Goal: Information Seeking & Learning: Check status

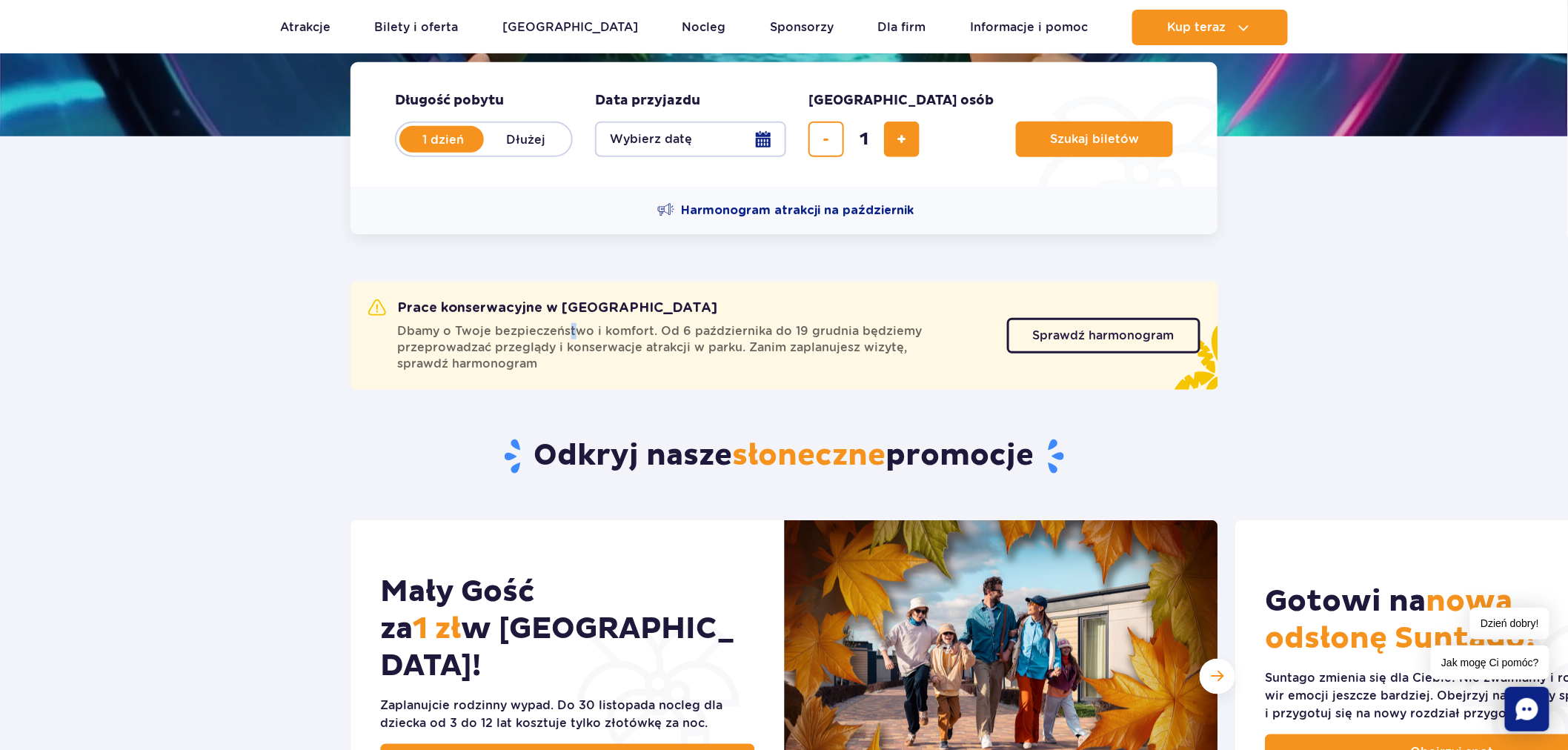
click at [570, 329] on span "Dbamy o Twoje bezpieczeństwo i komfort. Od 6 października do 19 grudnia będziem…" at bounding box center [694, 348] width 591 height 48
click at [1125, 330] on span "Sprawdź harmonogram" at bounding box center [1093, 335] width 142 height 12
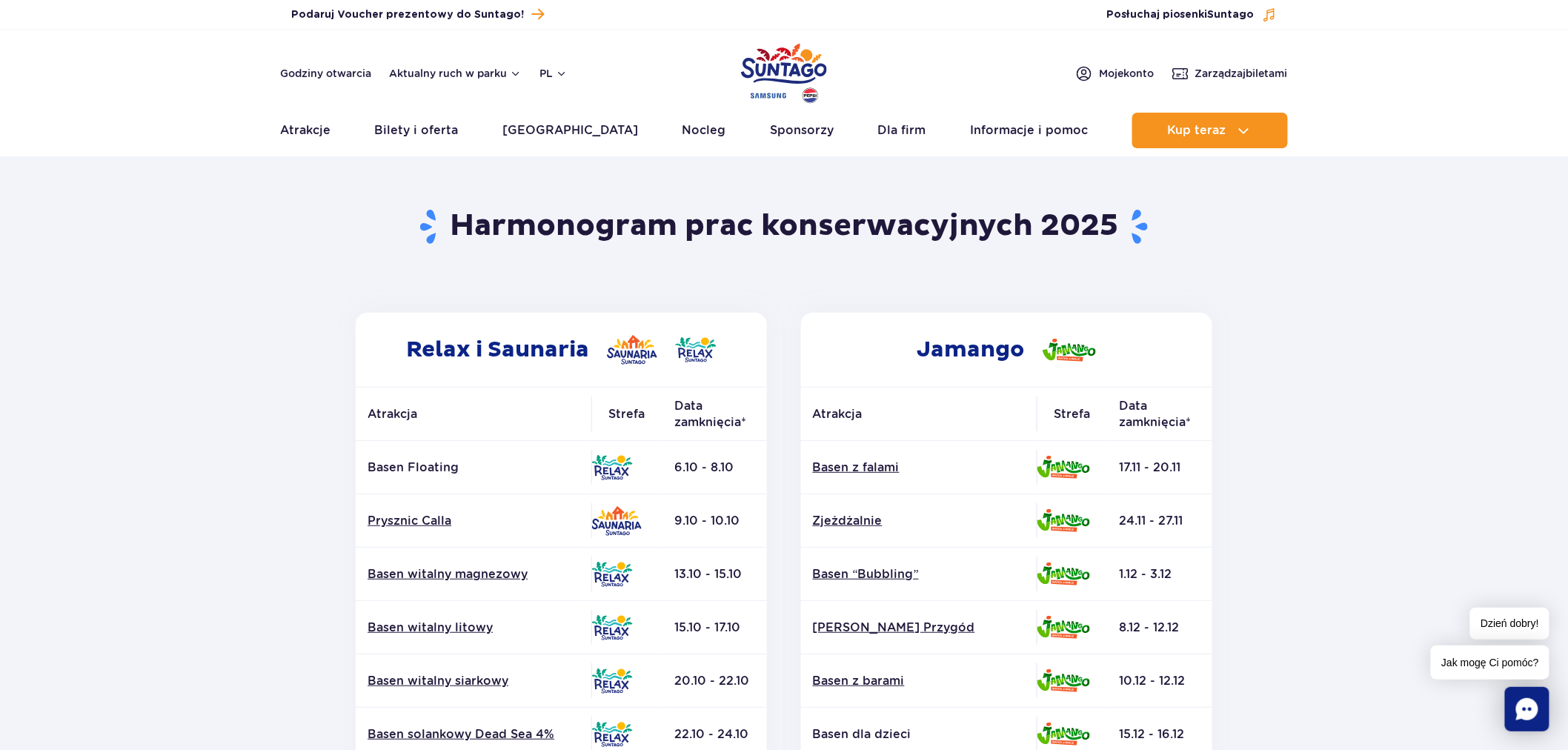
drag, startPoint x: 732, startPoint y: 471, endPoint x: 717, endPoint y: 469, distance: 15.1
click at [717, 469] on td "6.10 - 8.10" at bounding box center [715, 467] width 104 height 53
click at [477, 478] on td "Basen Floating" at bounding box center [474, 467] width 236 height 53
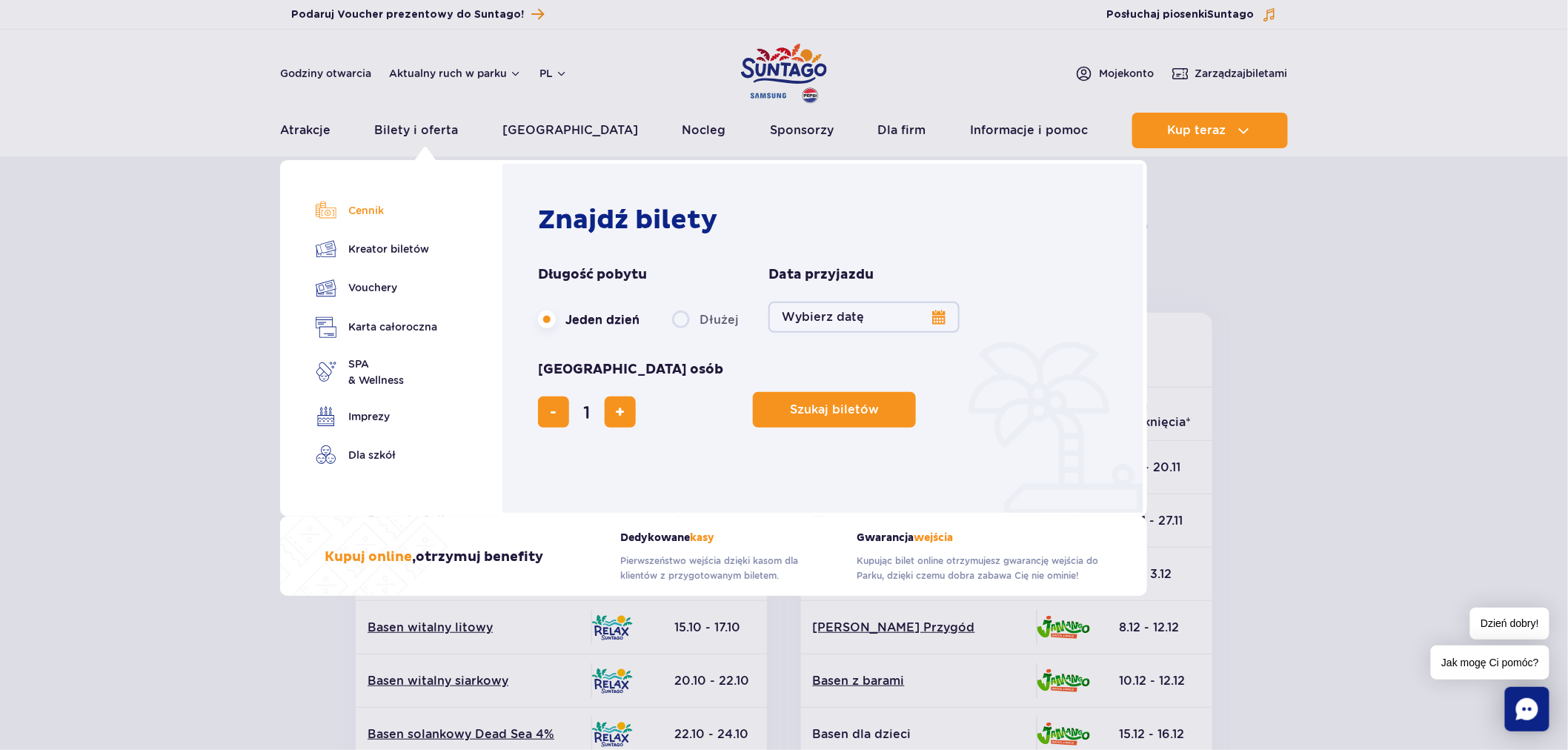
click at [352, 213] on link "Cennik" at bounding box center [377, 211] width 121 height 20
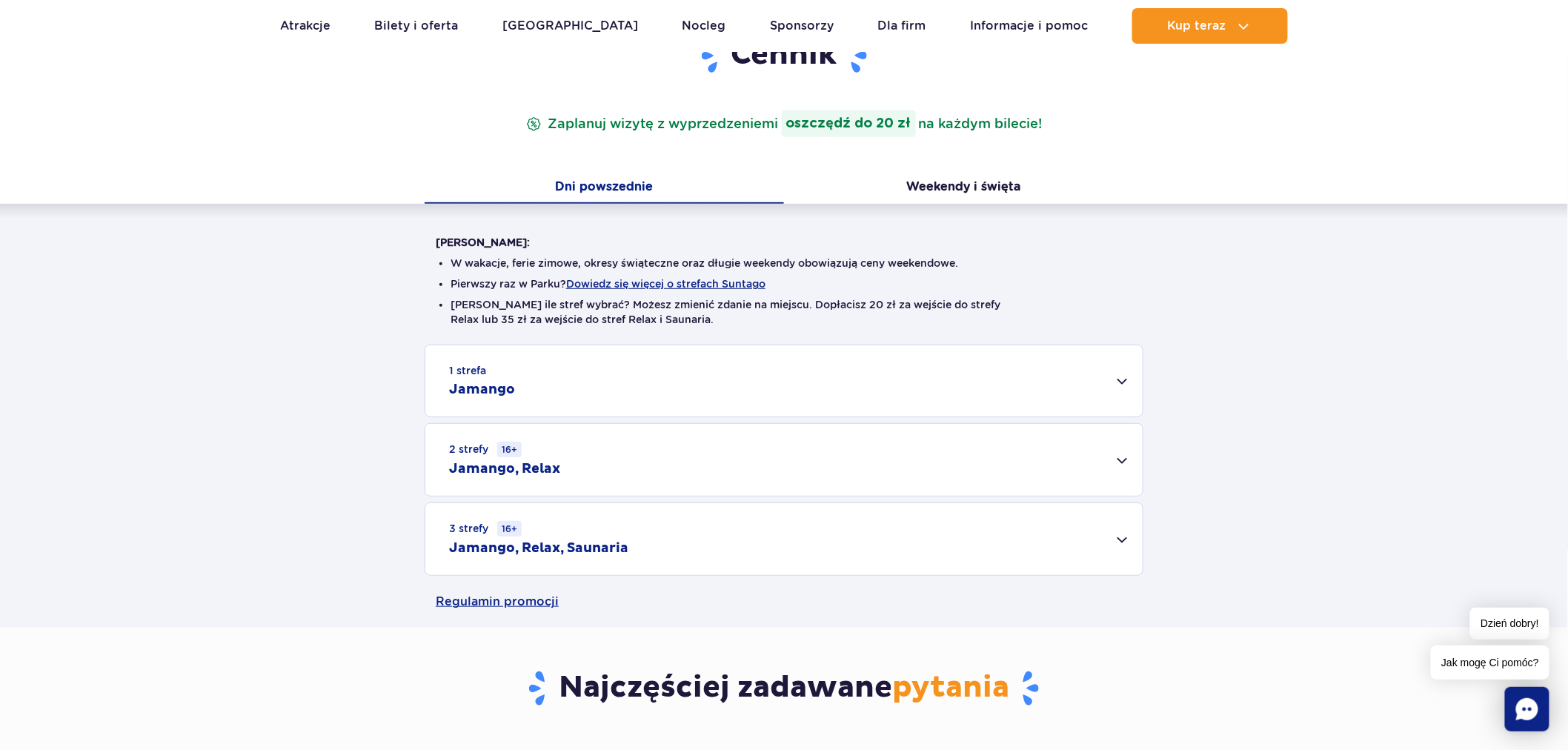
scroll to position [82, 0]
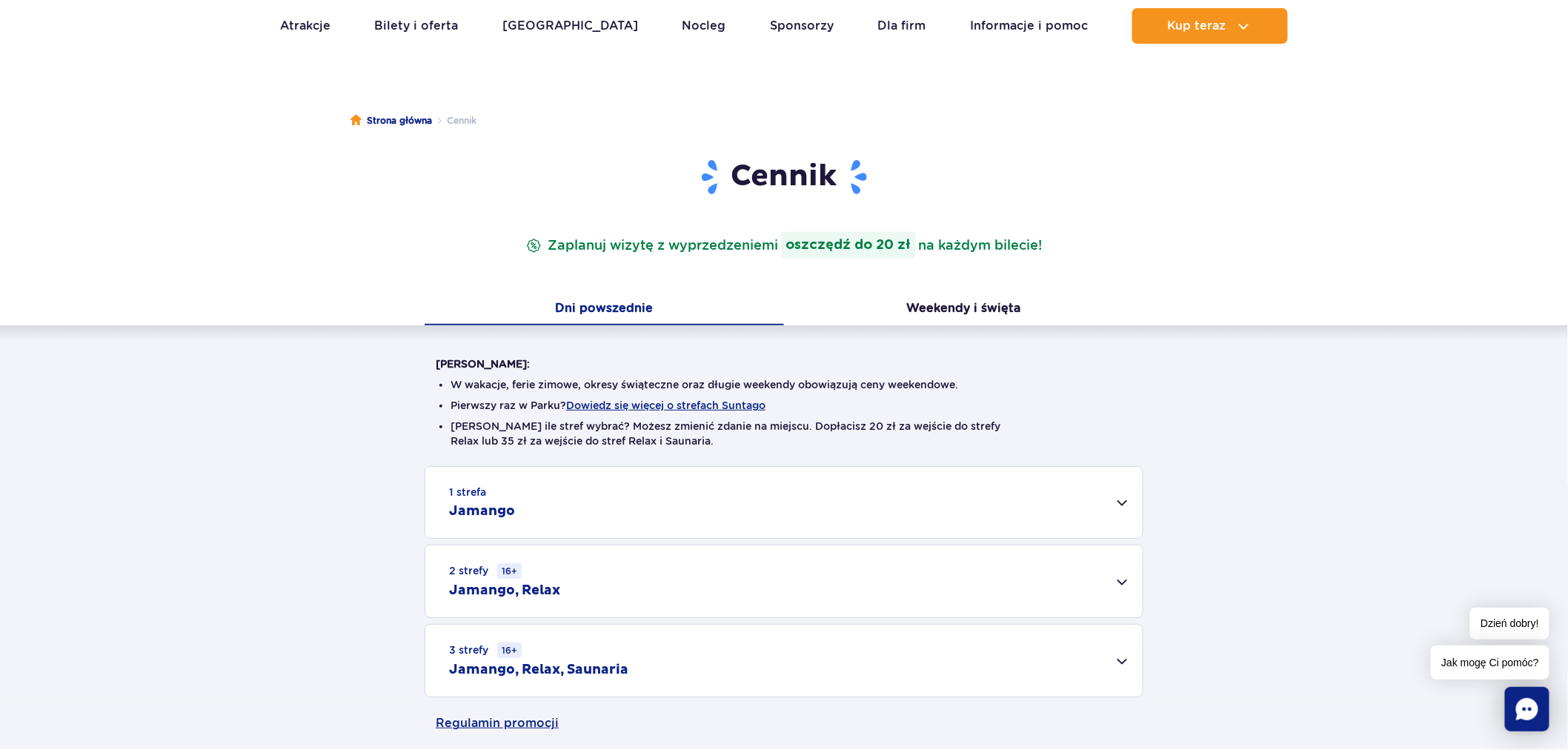
click at [802, 493] on div "1 strefa Jamango" at bounding box center [784, 502] width 718 height 71
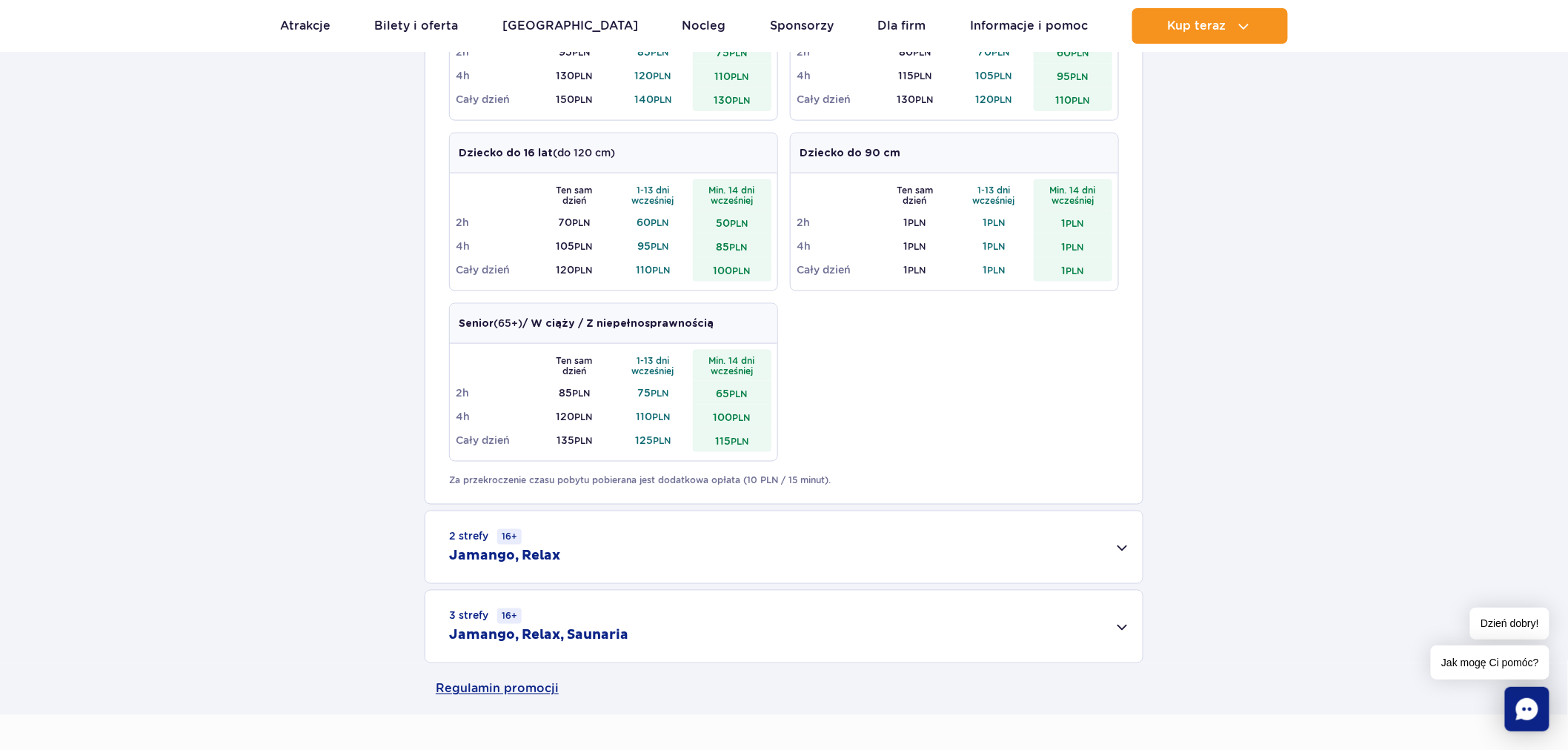
click at [777, 544] on div "2 strefy 16+ Jamango, Relax" at bounding box center [784, 547] width 718 height 72
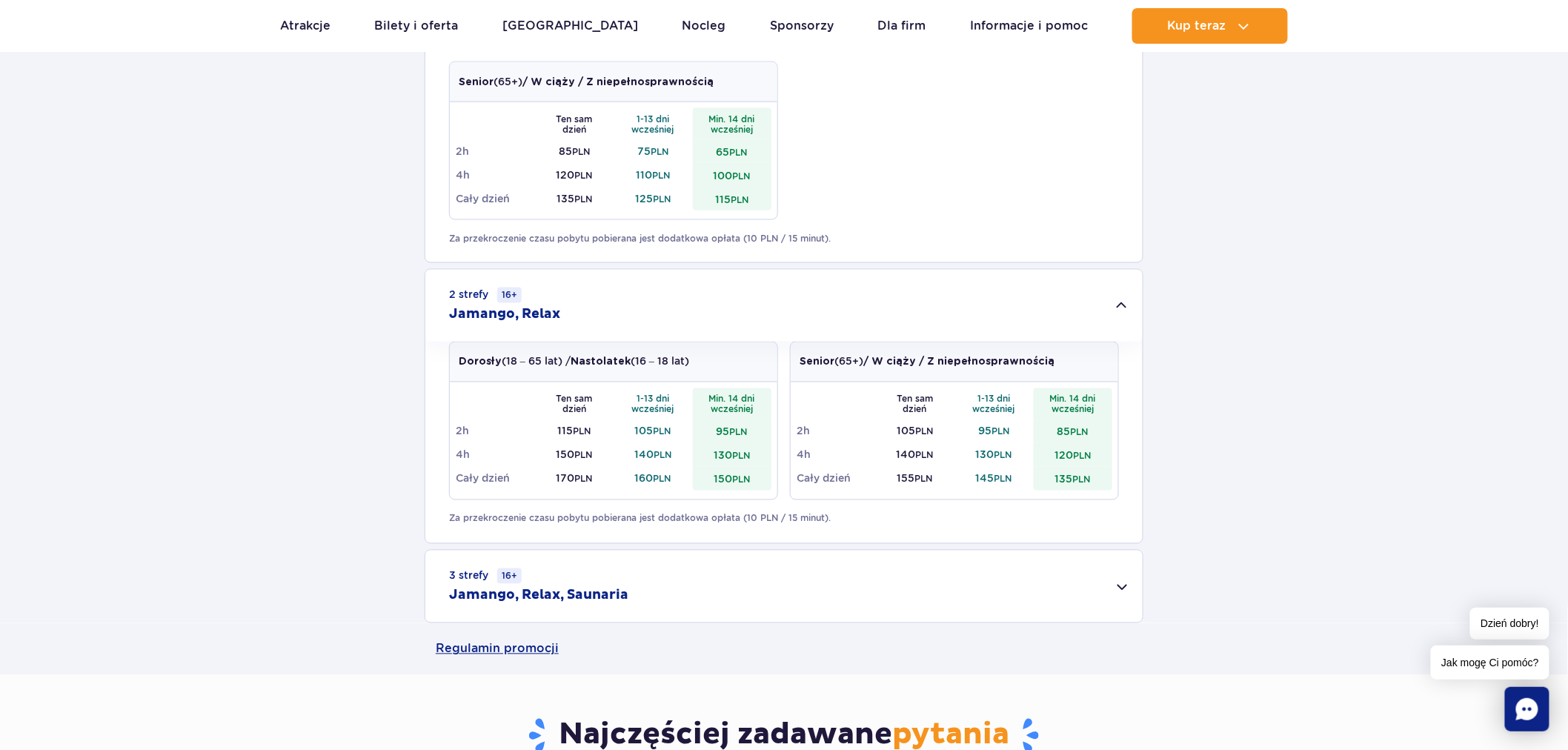
scroll to position [905, 0]
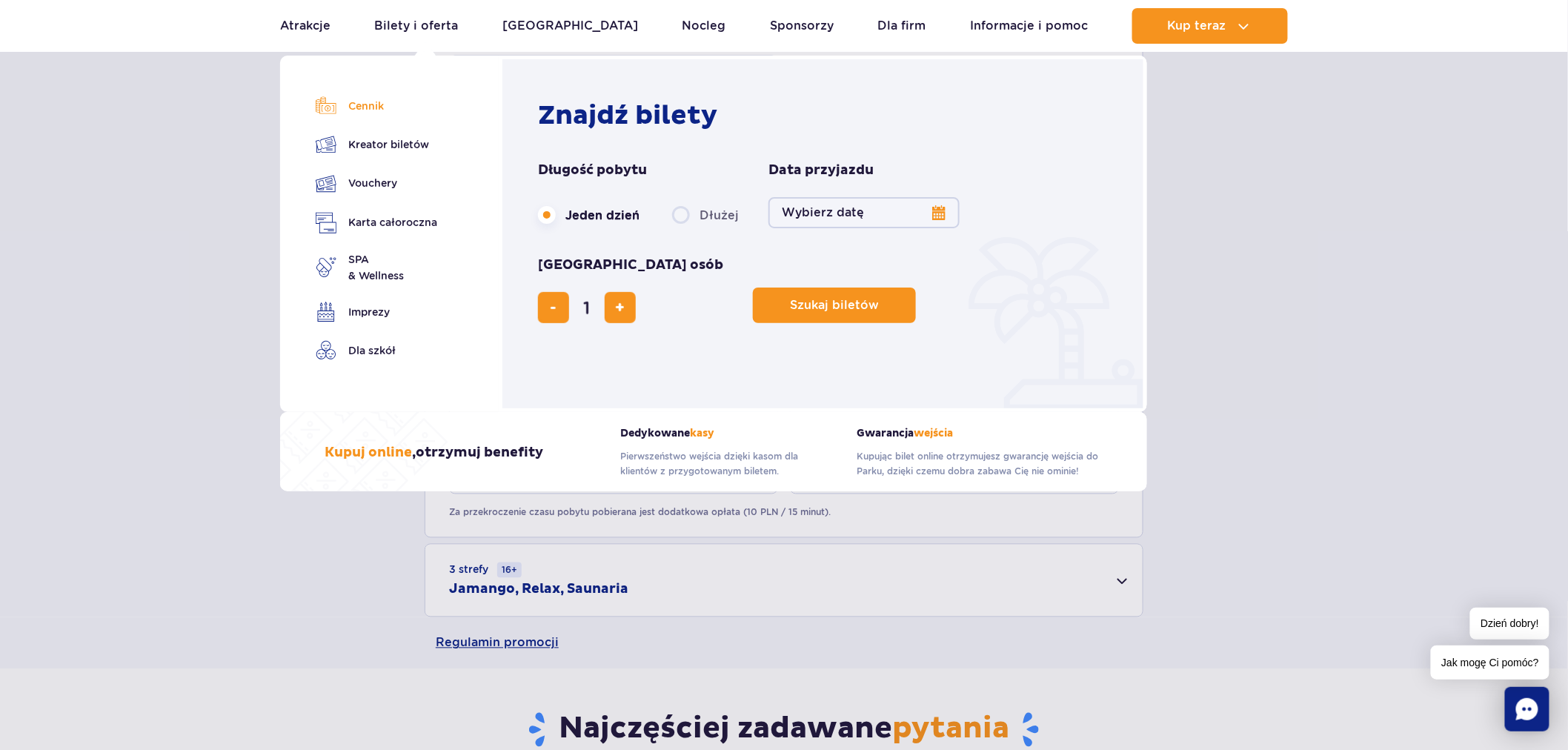
click at [352, 105] on link "Cennik" at bounding box center [377, 106] width 121 height 20
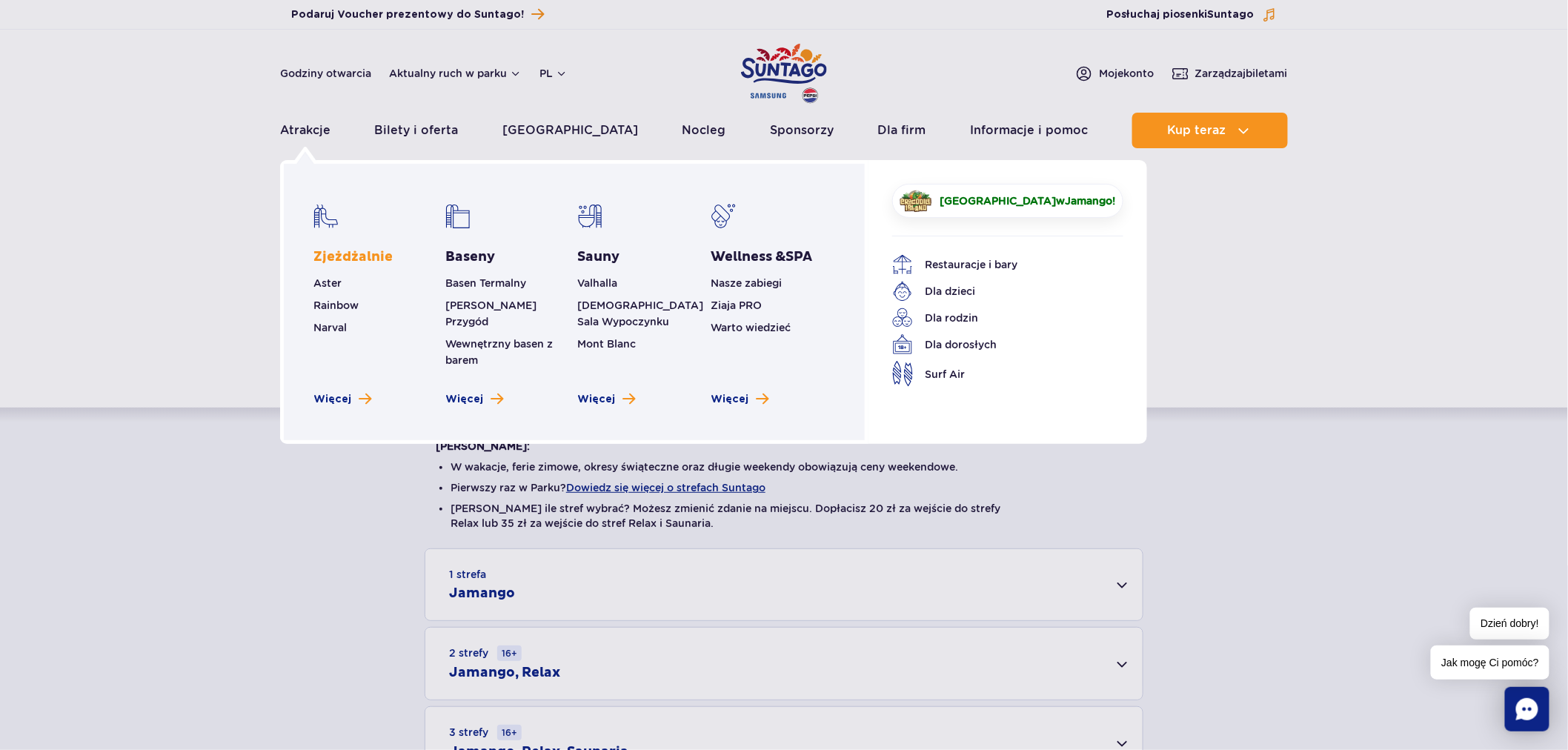
click at [353, 255] on link "Zjeżdżalnie" at bounding box center [352, 256] width 79 height 18
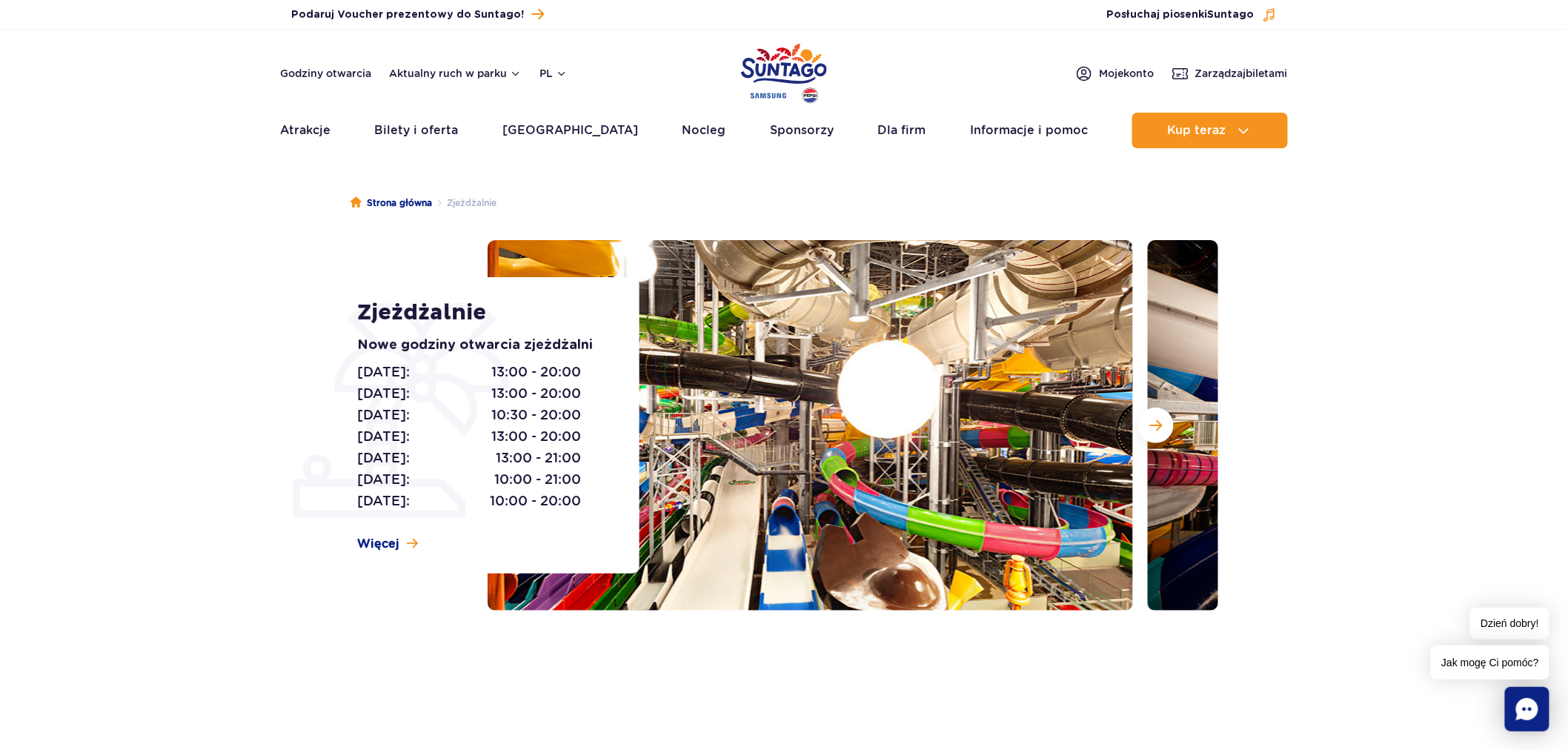
click at [750, 71] on img "Park of Poland" at bounding box center [784, 73] width 86 height 68
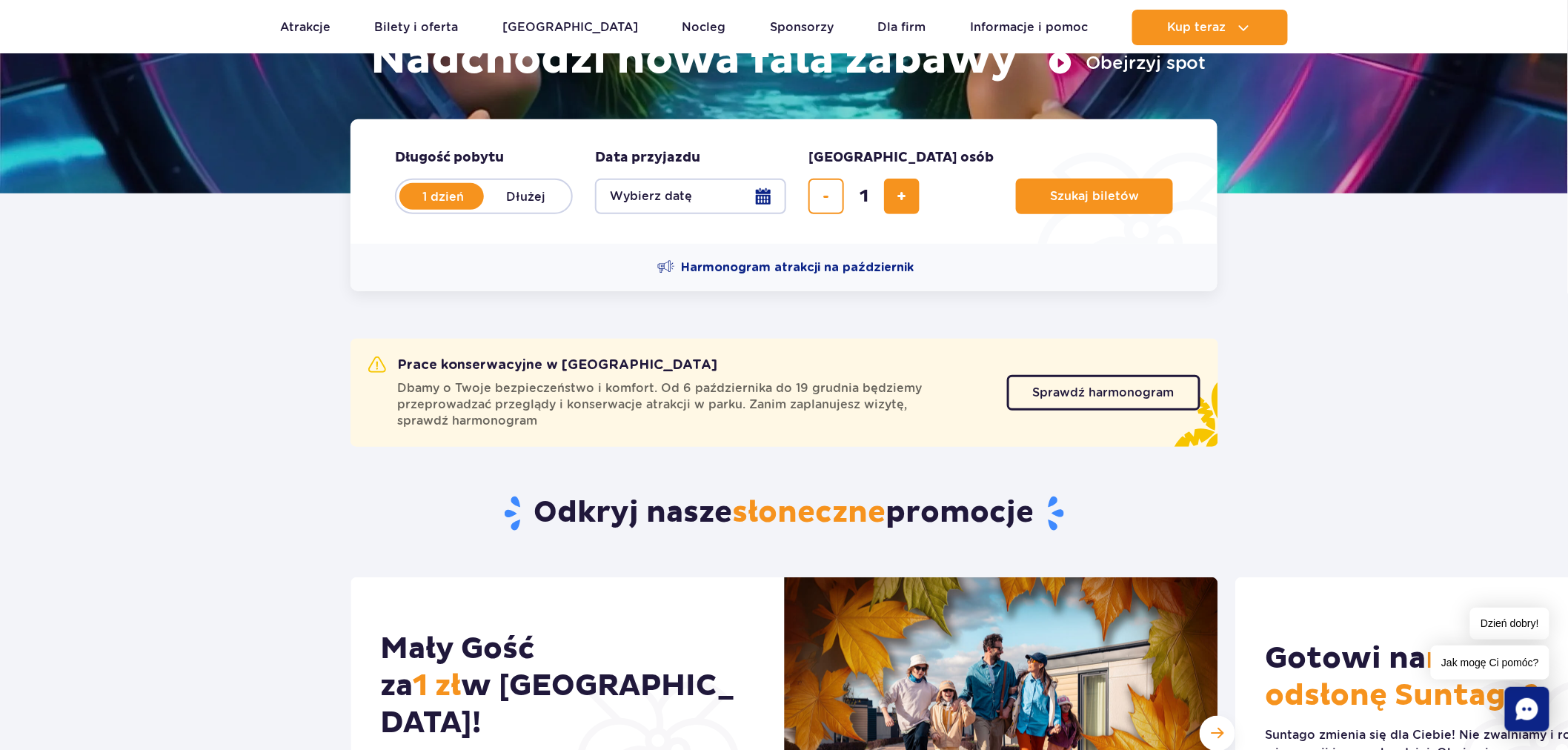
scroll to position [247, 0]
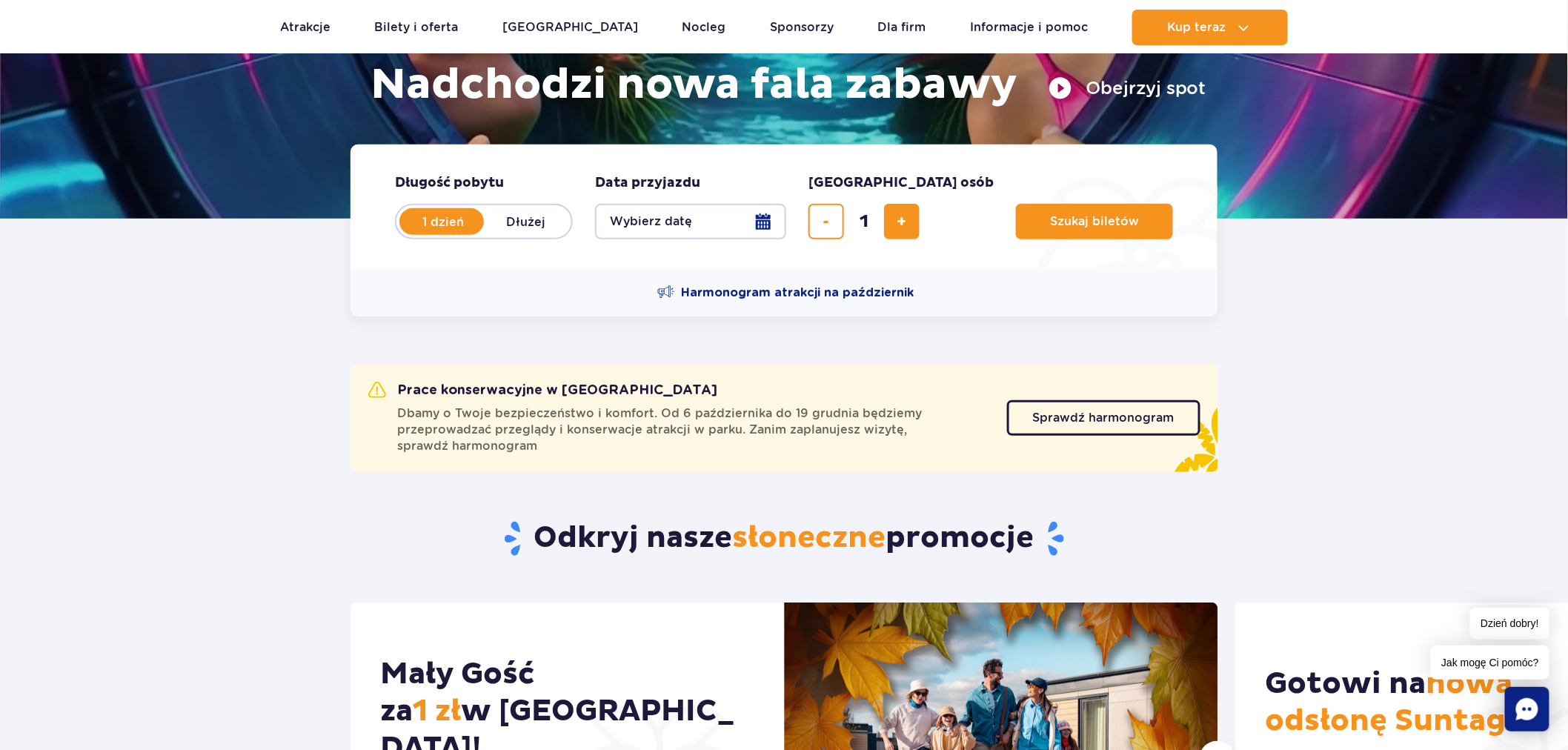
click at [1128, 461] on div "Prace konserwacyjne w Suntago Dbamy o Twoje bezpieczeństwo i komfort. Od 6 paźd…" at bounding box center [784, 417] width 868 height 108
click at [1102, 416] on span "Sprawdź harmonogram" at bounding box center [1093, 417] width 142 height 12
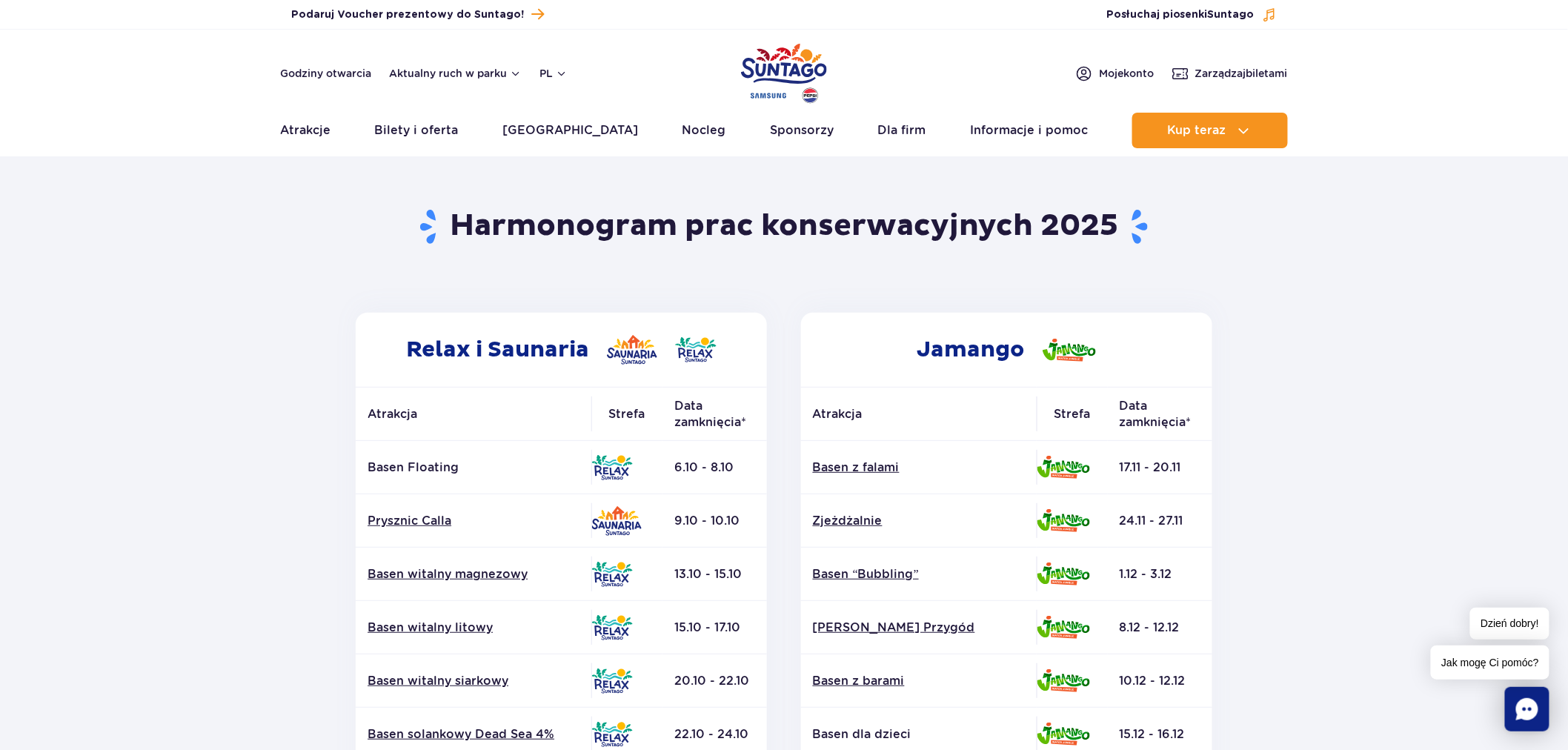
click at [1251, 414] on section "Powrót do strony głównej Harmonogram prac konserwacyjnych 2025 Relax i Saunaria…" at bounding box center [784, 690] width 1568 height 1061
